Goal: Task Accomplishment & Management: Manage account settings

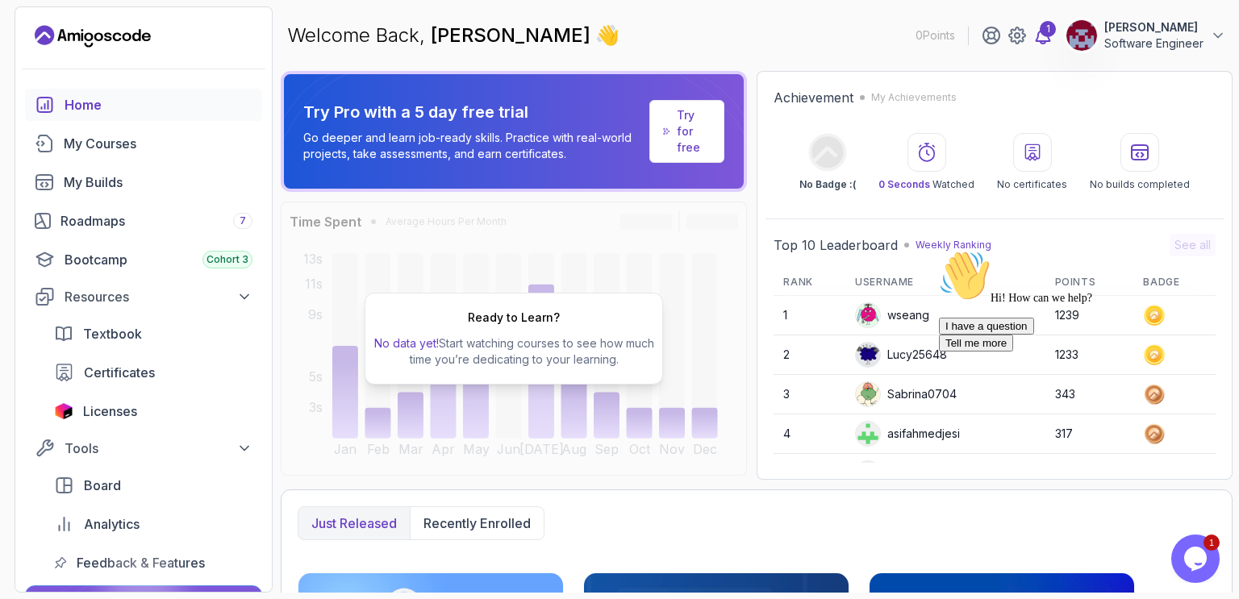
click at [1040, 32] on div "1" at bounding box center [1048, 29] width 16 height 16
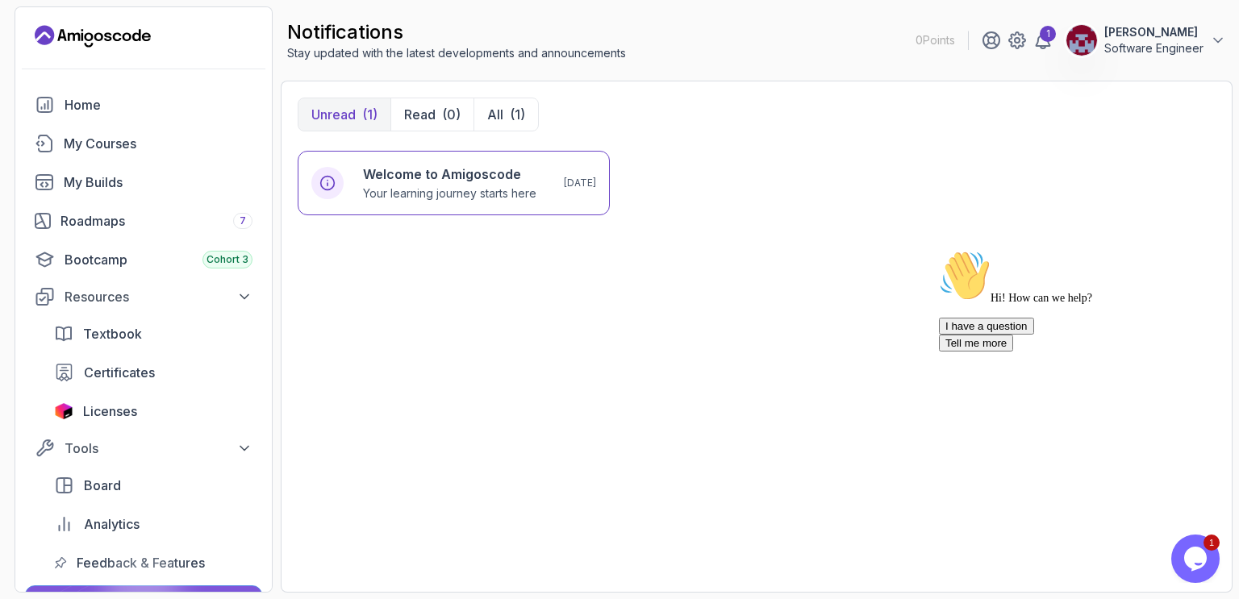
click at [1209, 40] on button "Abdessamad EL OUARDI Software Engineer" at bounding box center [1146, 40] width 161 height 32
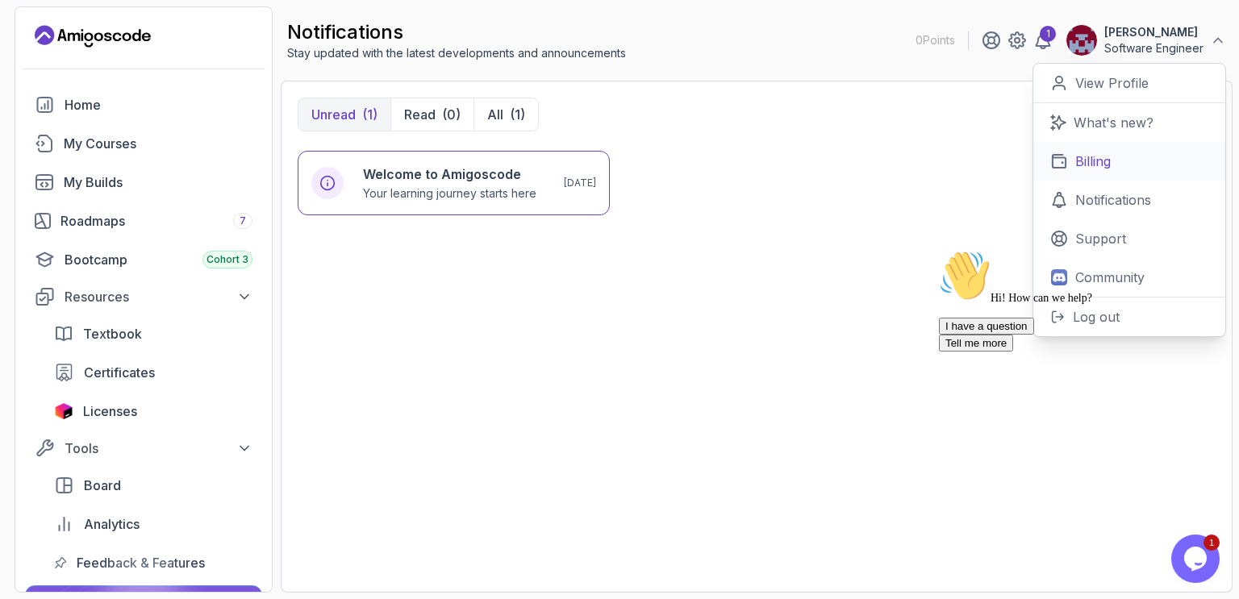
click at [1094, 165] on p "Billing" at bounding box center [1092, 161] width 35 height 19
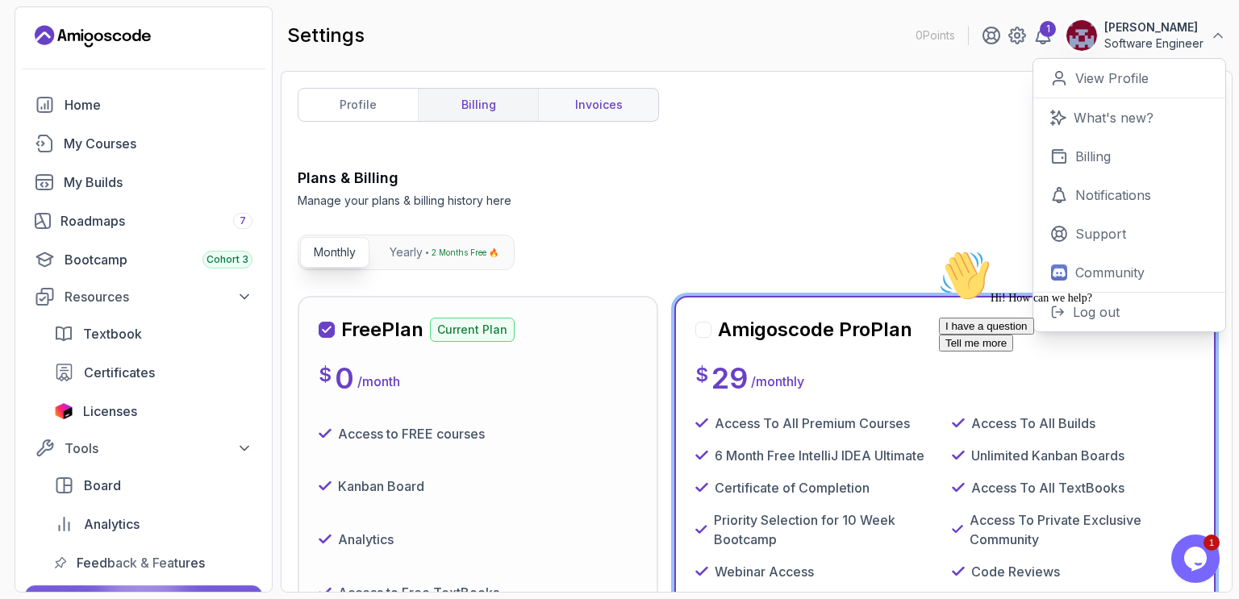
click at [606, 106] on link "invoices" at bounding box center [598, 105] width 120 height 32
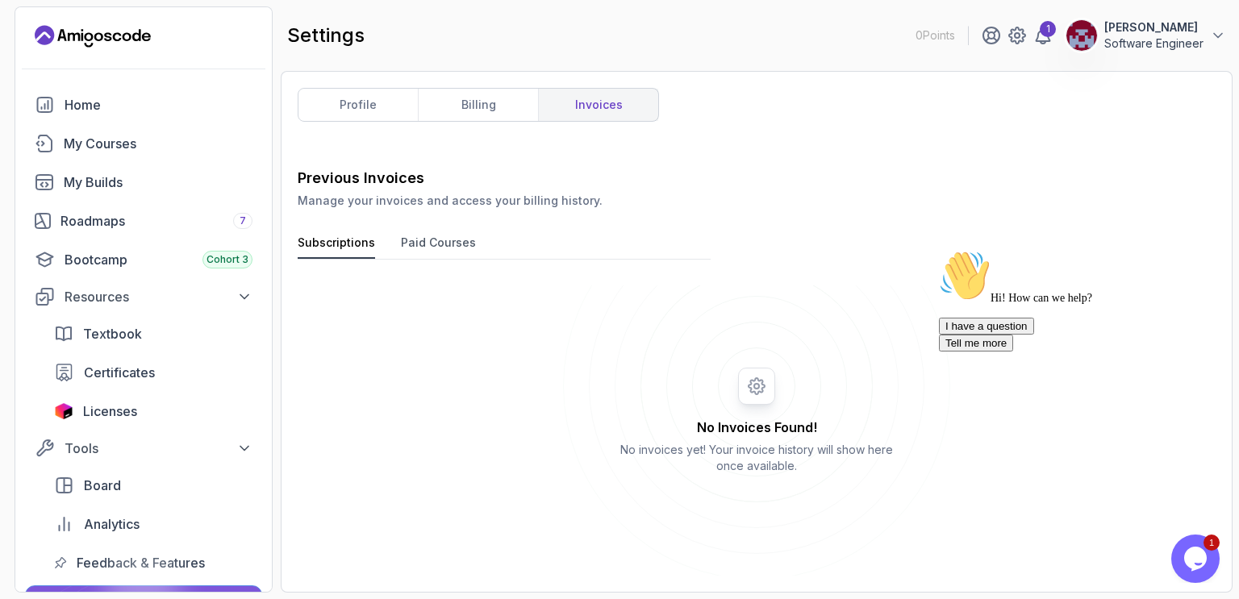
click at [429, 241] on button "Paid Courses" at bounding box center [438, 247] width 75 height 24
click at [357, 243] on button "Subscriptions" at bounding box center [336, 247] width 77 height 24
click at [371, 101] on link "profile" at bounding box center [357, 105] width 119 height 32
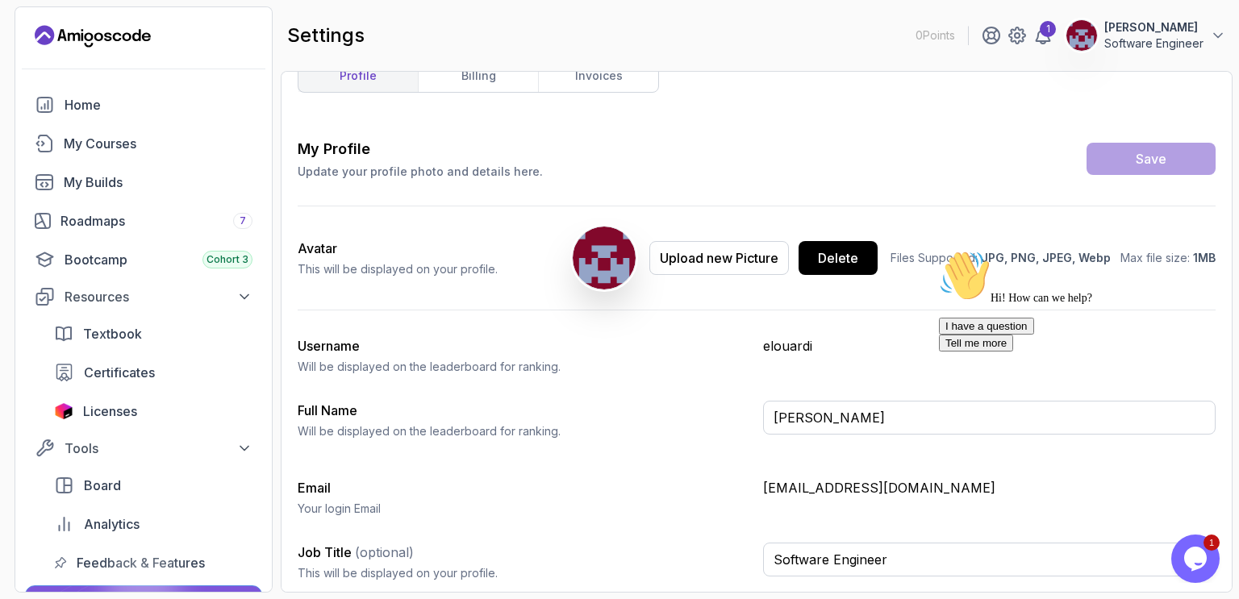
scroll to position [28, 0]
